Goal: Obtain resource: Obtain resource

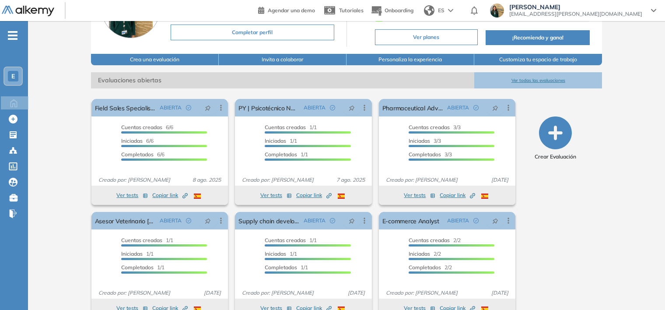
scroll to position [87, 0]
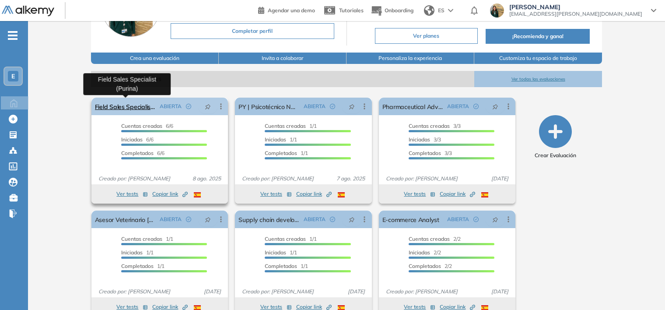
click at [127, 108] on link "Field Sales Specialist (Purina)" at bounding box center [126, 105] width 62 height 17
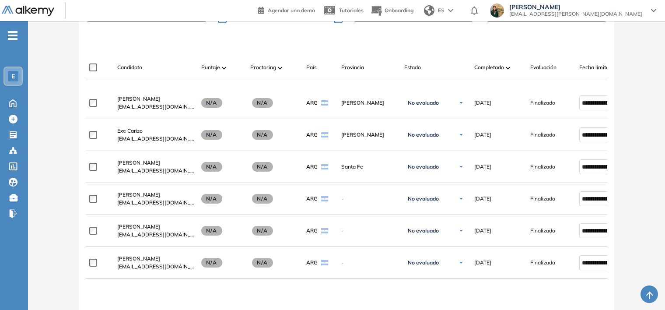
scroll to position [240, 0]
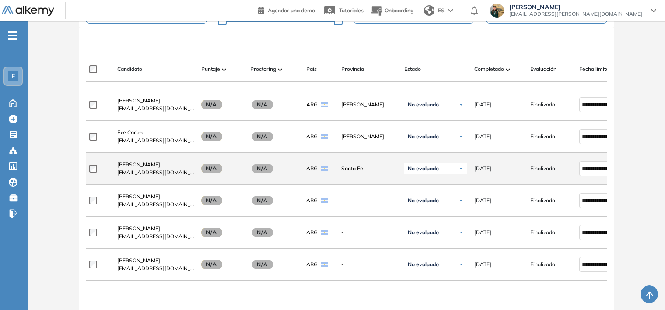
click at [144, 165] on span "[PERSON_NAME]" at bounding box center [138, 164] width 43 height 7
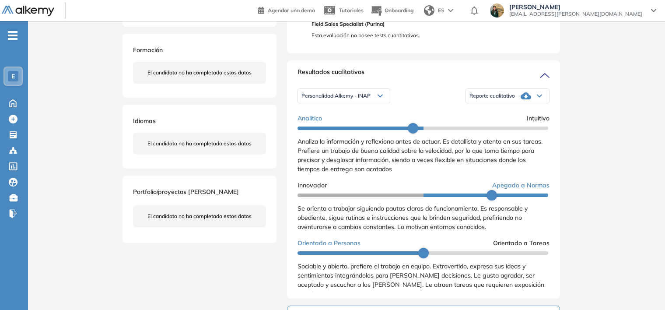
scroll to position [175, 0]
click at [512, 105] on div "Reporte cualitativo" at bounding box center [507, 96] width 83 height 17
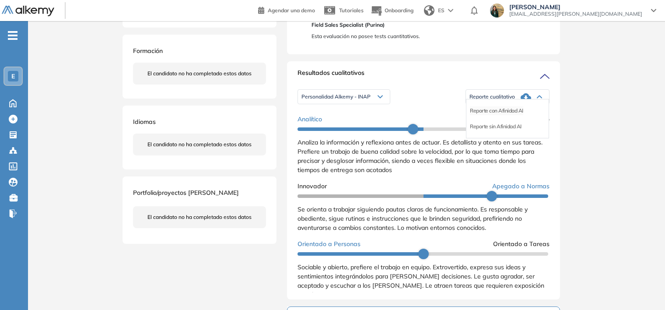
click at [508, 115] on li "Reporte con Afinidad AI" at bounding box center [496, 110] width 53 height 9
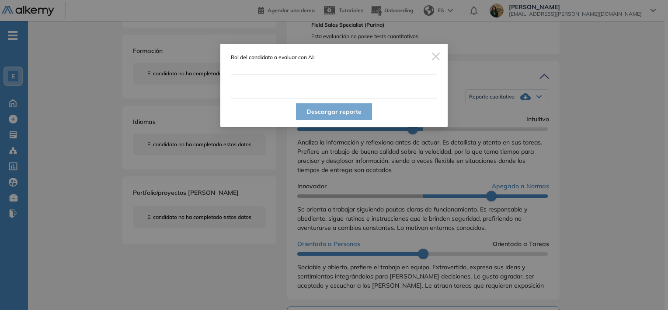
click at [285, 85] on input "text" at bounding box center [334, 86] width 206 height 24
type input "**********"
click at [317, 117] on button "Descargar reporte" at bounding box center [334, 111] width 76 height 17
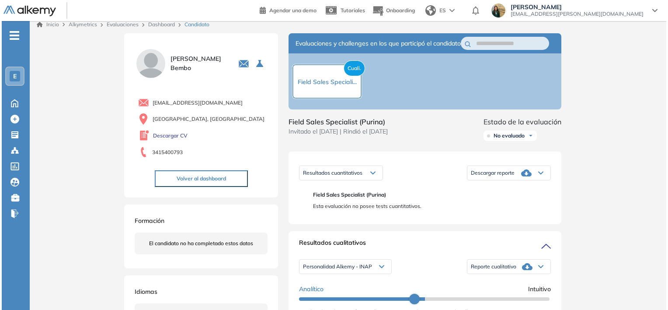
scroll to position [0, 0]
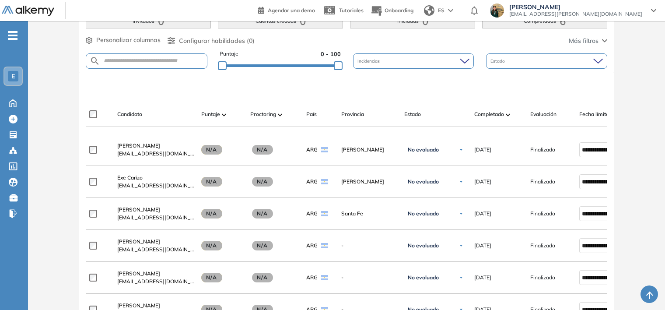
scroll to position [282, 0]
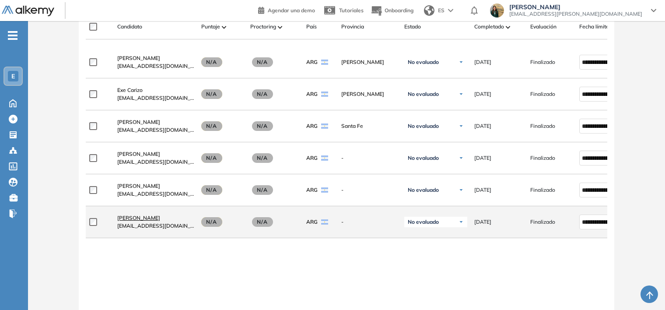
click at [146, 220] on span "[PERSON_NAME]" at bounding box center [138, 217] width 43 height 7
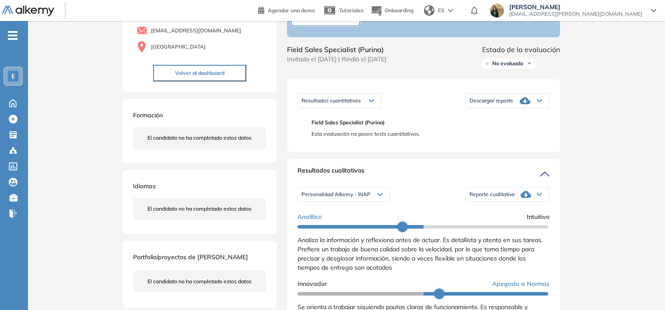
scroll to position [131, 0]
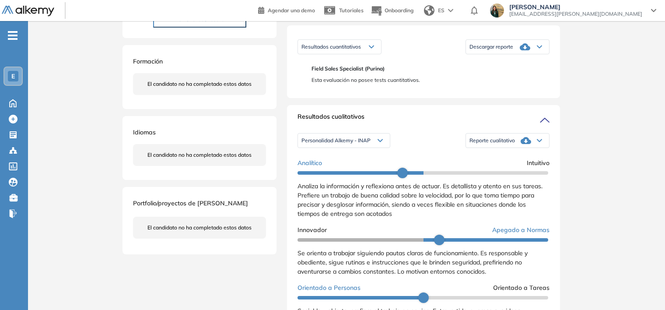
click at [527, 146] on icon at bounding box center [525, 140] width 10 height 10
click at [510, 159] on li "Reporte con Afinidad AI" at bounding box center [496, 154] width 53 height 9
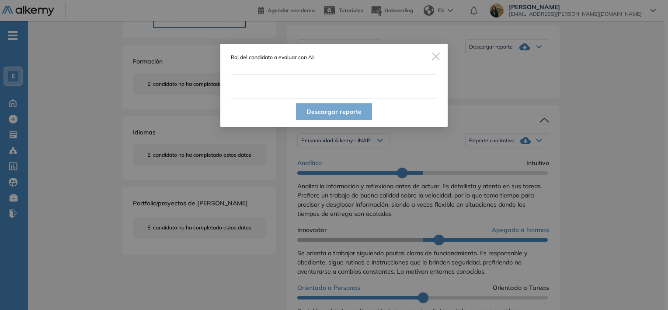
click at [321, 92] on input "text" at bounding box center [334, 86] width 206 height 24
type input "**********"
click at [353, 108] on button "Descargar reporte" at bounding box center [334, 111] width 76 height 17
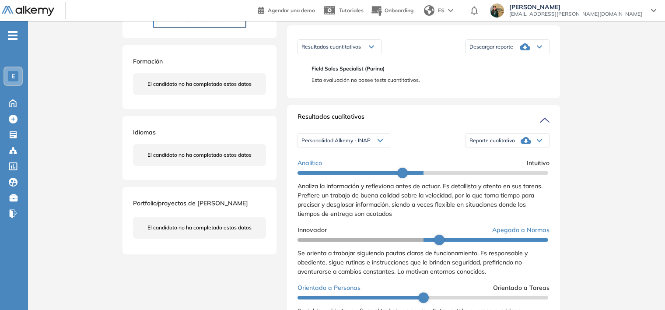
click at [520, 144] on icon at bounding box center [525, 140] width 10 height 7
click at [369, 144] on span "Personalidad Alkemy - INAP" at bounding box center [335, 140] width 69 height 7
click at [334, 174] on li "Personalidad - MBTI" at bounding box center [324, 170] width 45 height 9
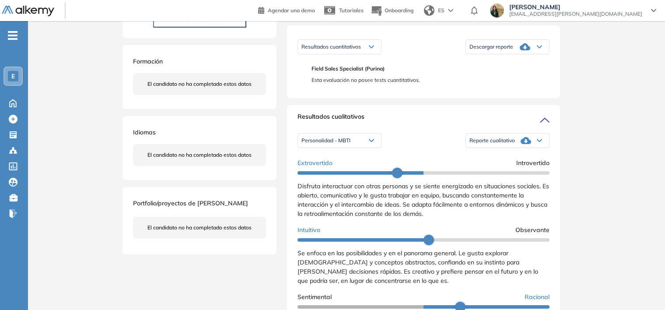
click at [525, 144] on icon at bounding box center [525, 140] width 10 height 7
click at [519, 159] on li "Reporte con Afinidad AI" at bounding box center [496, 154] width 53 height 9
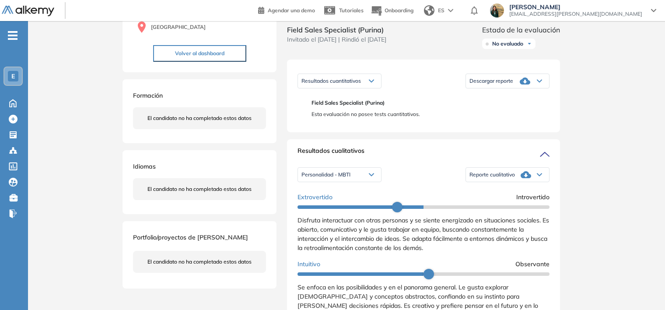
scroll to position [87, 0]
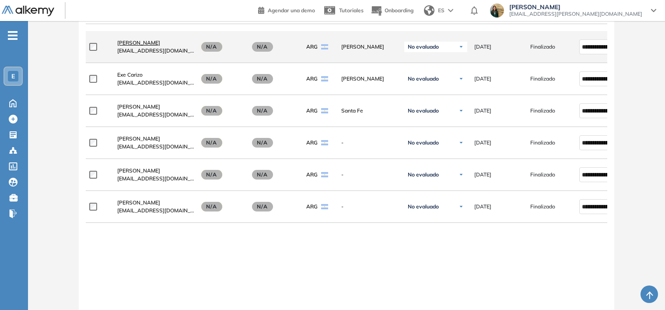
scroll to position [306, 0]
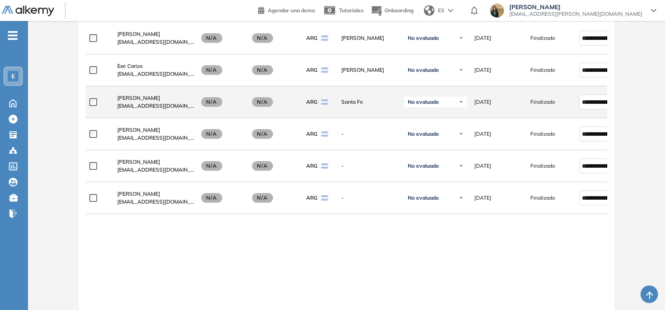
click at [144, 94] on div "[PERSON_NAME] [EMAIL_ADDRESS][DOMAIN_NAME]" at bounding box center [152, 102] width 84 height 30
click at [146, 100] on span "[PERSON_NAME]" at bounding box center [138, 97] width 43 height 7
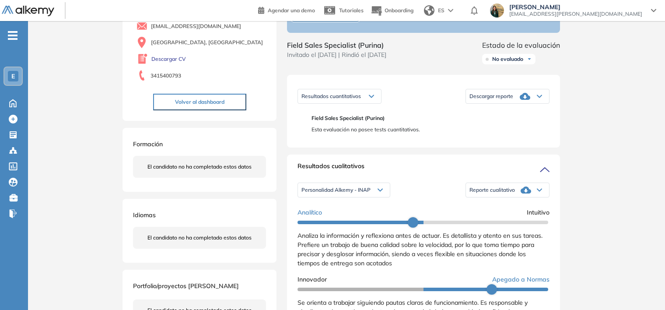
scroll to position [87, 0]
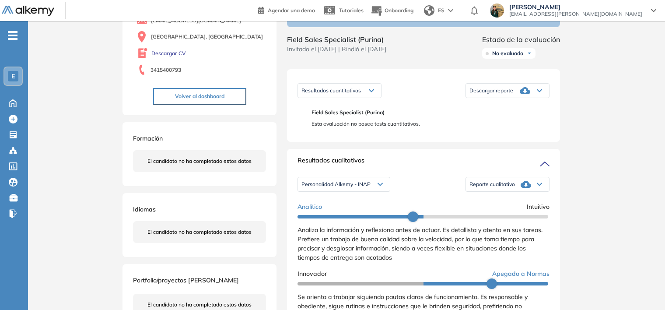
click at [382, 186] on icon at bounding box center [379, 183] width 5 height 3
click at [337, 218] on li "Personalidad - MBTI" at bounding box center [324, 213] width 45 height 9
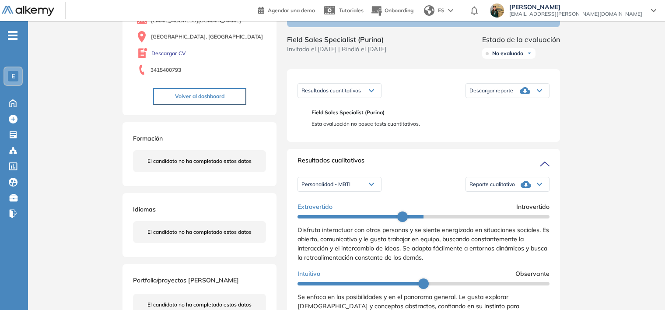
click at [531, 193] on div "Reporte cualitativo" at bounding box center [507, 183] width 83 height 17
click at [512, 202] on li "Reporte con Afinidad AI" at bounding box center [496, 198] width 53 height 9
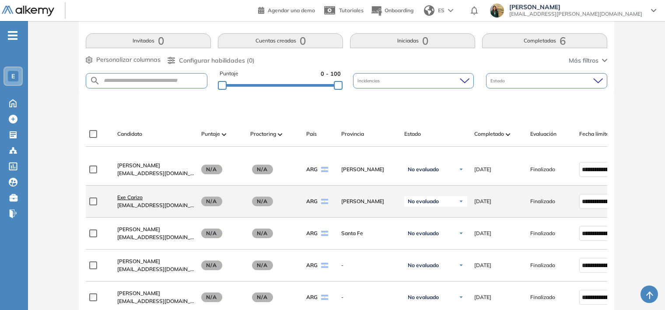
scroll to position [262, 0]
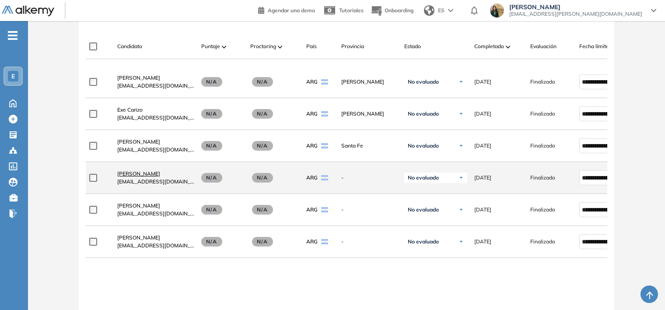
click at [143, 176] on span "[PERSON_NAME]" at bounding box center [138, 173] width 43 height 7
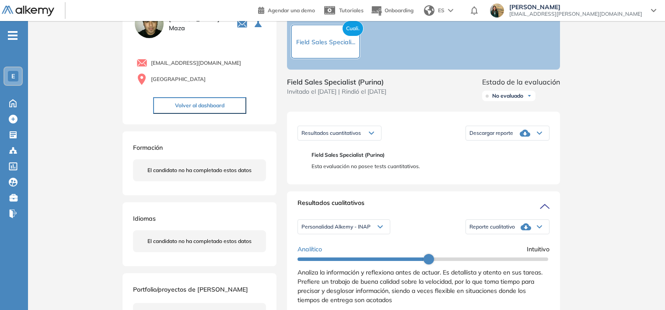
scroll to position [131, 0]
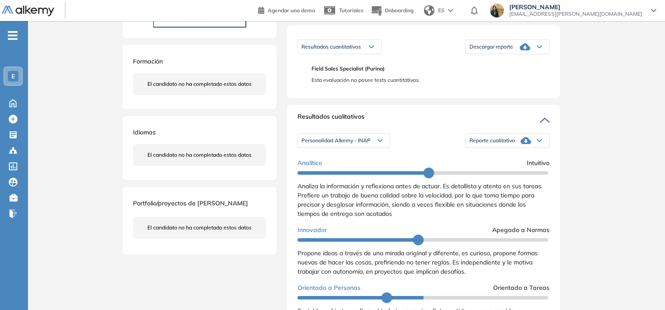
click at [484, 144] on span "Reporte cualitativo" at bounding box center [491, 140] width 45 height 7
click at [482, 159] on li "Reporte con Afinidad AI" at bounding box center [496, 154] width 53 height 9
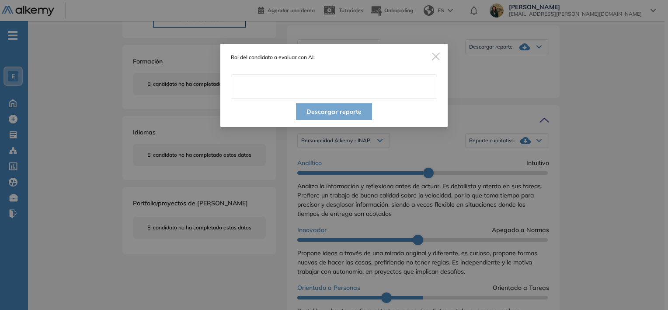
click at [299, 89] on input "text" at bounding box center [334, 86] width 206 height 24
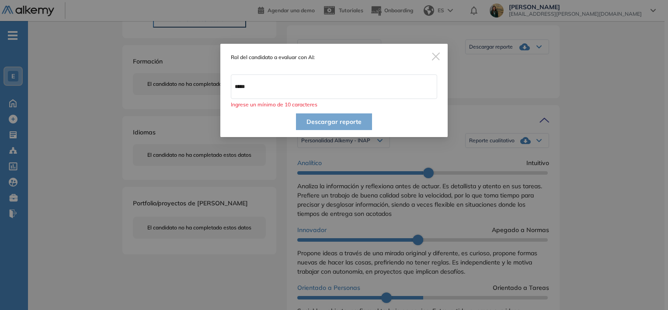
type input "**********"
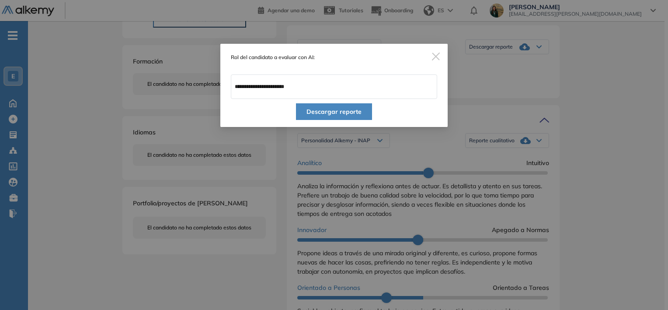
click at [334, 122] on div "Descargar reporte" at bounding box center [333, 113] width 227 height 28
click at [334, 117] on button "Descargar reporte" at bounding box center [334, 111] width 76 height 17
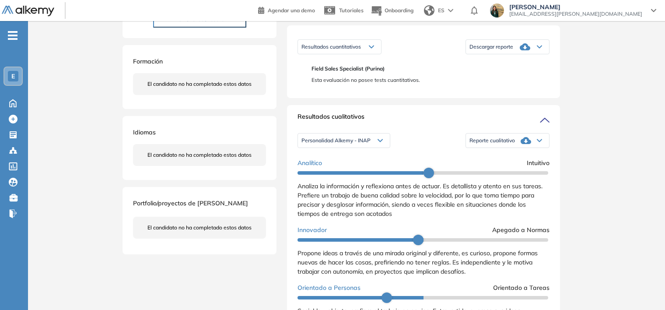
click at [493, 144] on span "Reporte cualitativo" at bounding box center [491, 140] width 45 height 7
click at [419, 126] on div "Resultados cualitativos" at bounding box center [423, 119] width 252 height 14
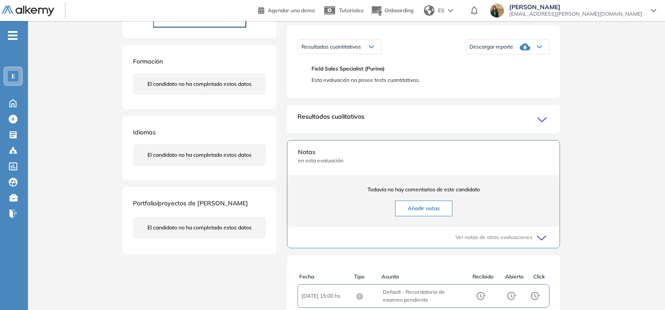
scroll to position [87, 0]
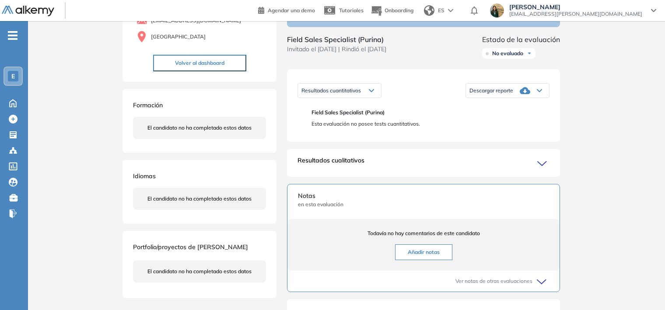
click at [521, 94] on icon at bounding box center [524, 90] width 10 height 7
click at [518, 109] on li "Descargar informe completo" at bounding box center [502, 104] width 65 height 9
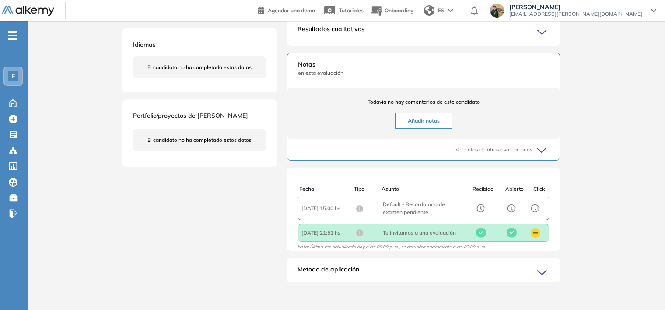
scroll to position [0, 0]
